Goal: Check status: Check status

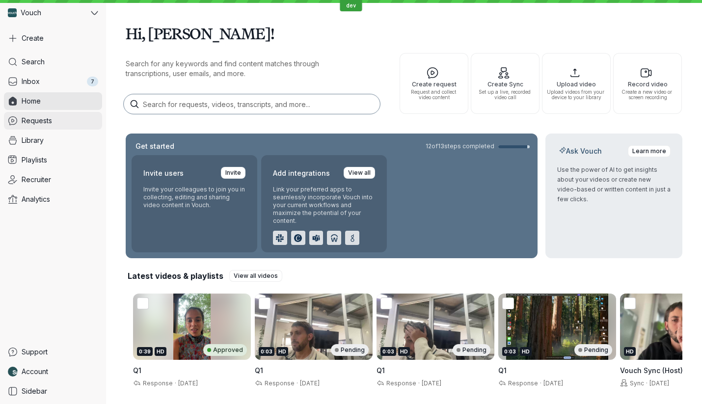
click at [48, 112] on link "Requests" at bounding box center [53, 121] width 98 height 18
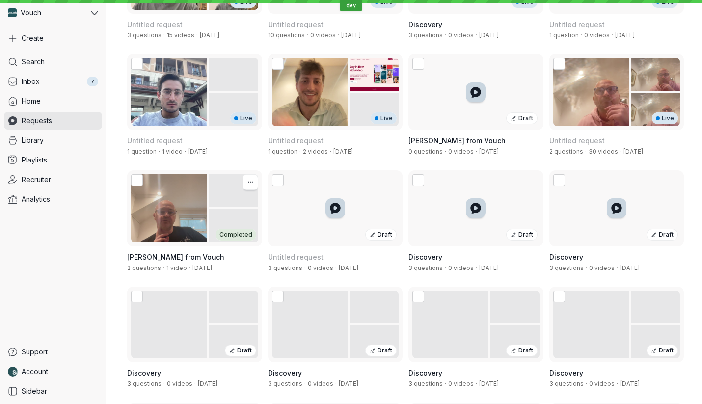
scroll to position [1544, 0]
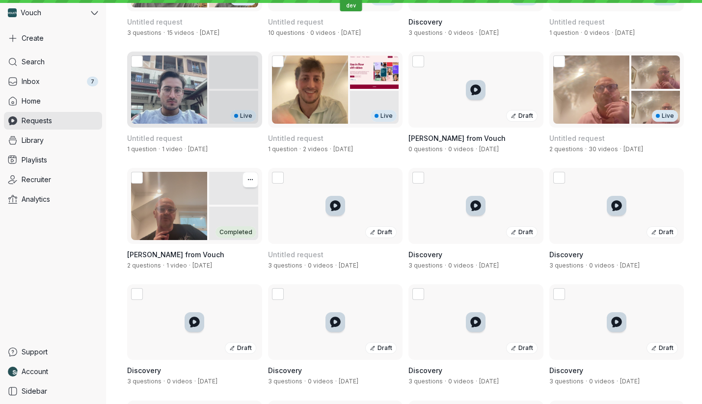
click at [186, 105] on div "Live" at bounding box center [194, 90] width 135 height 76
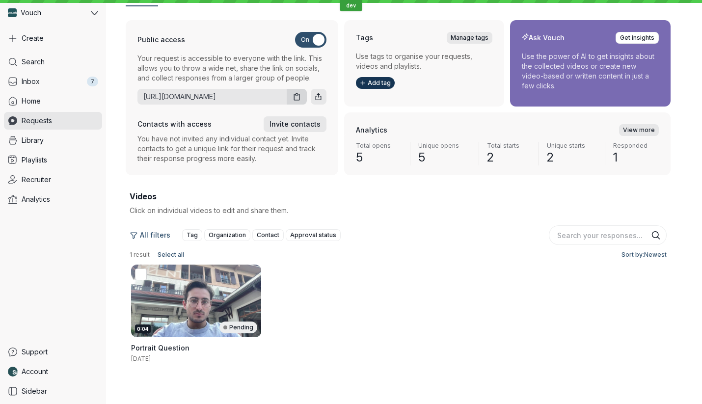
scroll to position [111, 0]
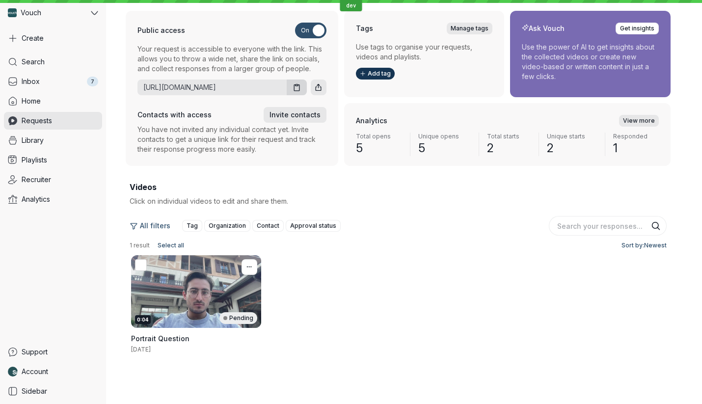
click at [207, 288] on div "0:04 Pending" at bounding box center [196, 291] width 130 height 73
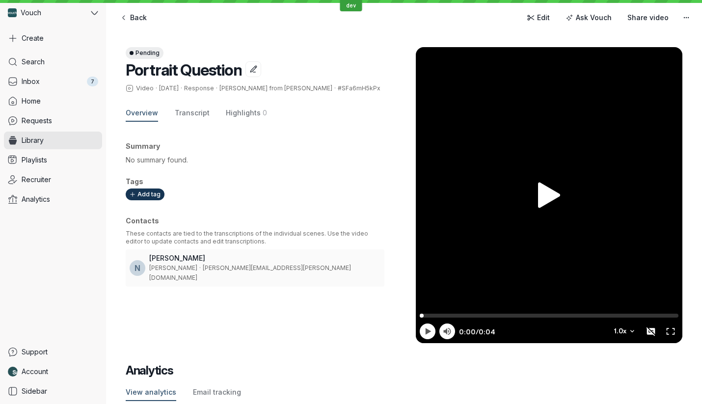
click at [476, 202] on div at bounding box center [549, 195] width 266 height 296
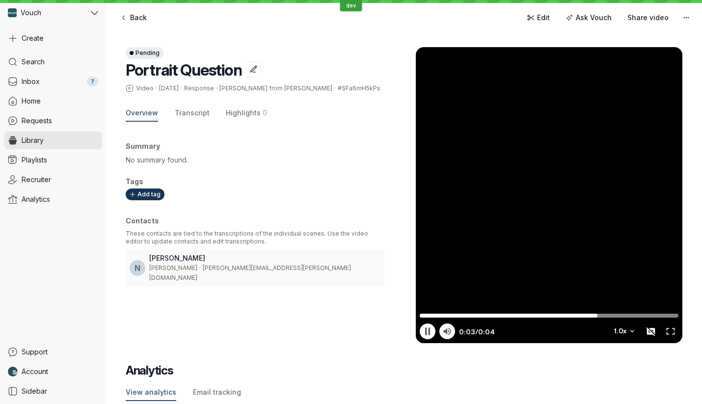
type input "3.23"
click at [628, 188] on div at bounding box center [549, 195] width 266 height 296
click at [72, 168] on link "Playlists" at bounding box center [53, 160] width 98 height 18
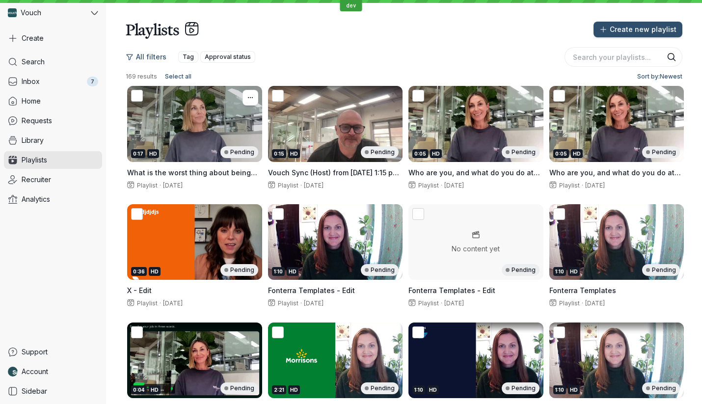
click at [210, 153] on div "0:17 HD Pending" at bounding box center [194, 152] width 127 height 12
